Goal: Transaction & Acquisition: Purchase product/service

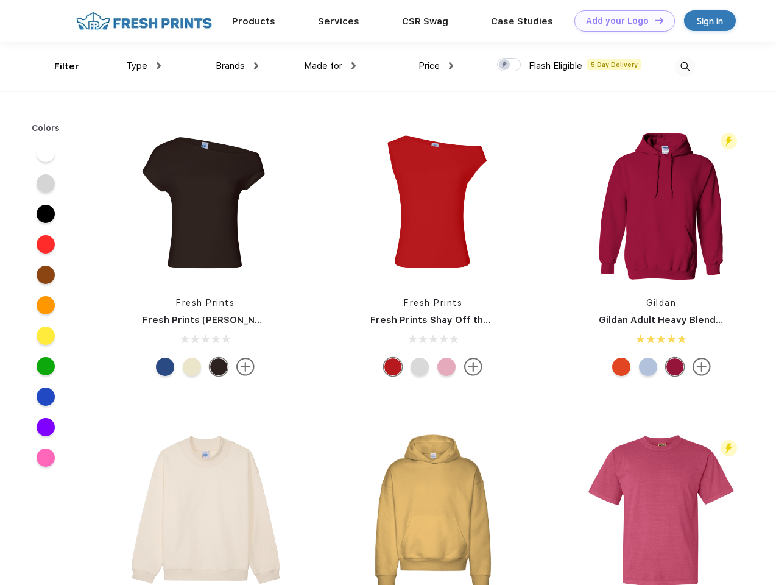
scroll to position [1, 0]
click at [620, 21] on link "Add your Logo Design Tool" at bounding box center [625, 20] width 101 height 21
click at [0, 0] on div "Design Tool" at bounding box center [0, 0] width 0 height 0
click at [654, 20] on link "Add your Logo Design Tool" at bounding box center [625, 20] width 101 height 21
click at [58, 66] on div "Filter" at bounding box center [66, 67] width 25 height 14
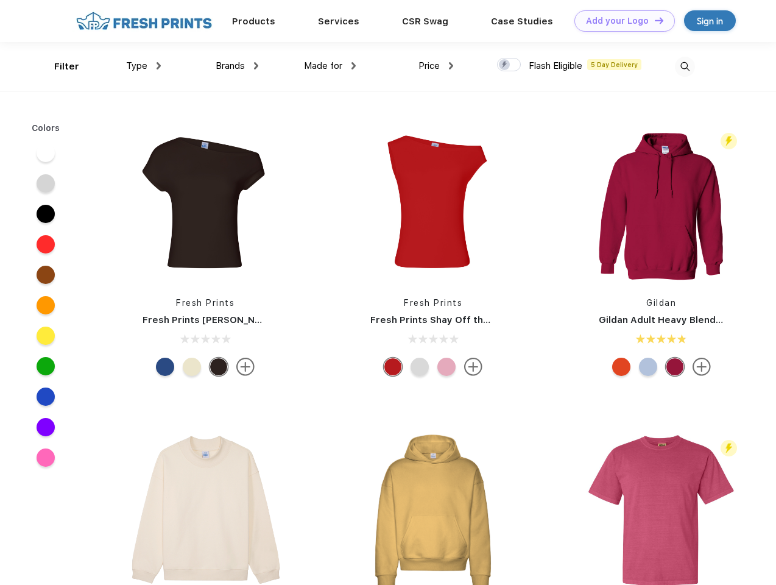
click at [144, 66] on span "Type" at bounding box center [136, 65] width 21 height 11
click at [237, 66] on span "Brands" at bounding box center [230, 65] width 29 height 11
click at [330, 66] on span "Made for" at bounding box center [323, 65] width 38 height 11
click at [436, 66] on span "Price" at bounding box center [429, 65] width 21 height 11
click at [509, 65] on div at bounding box center [509, 64] width 24 height 13
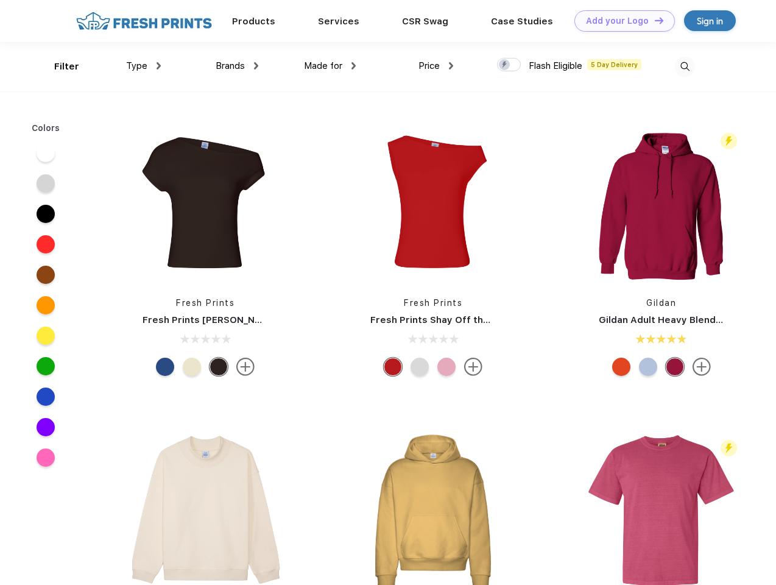
click at [505, 65] on input "checkbox" at bounding box center [501, 61] width 8 height 8
click at [685, 66] on img at bounding box center [685, 67] width 20 height 20
